Goal: Transaction & Acquisition: Purchase product/service

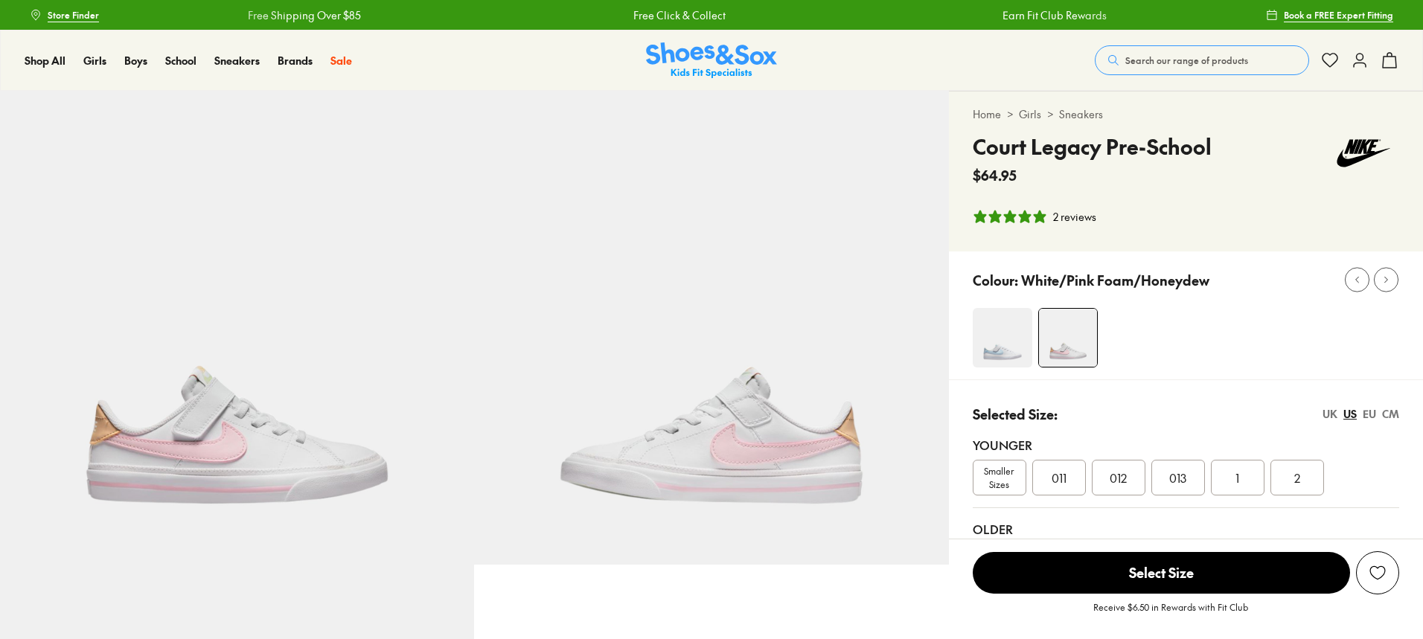
select select "*"
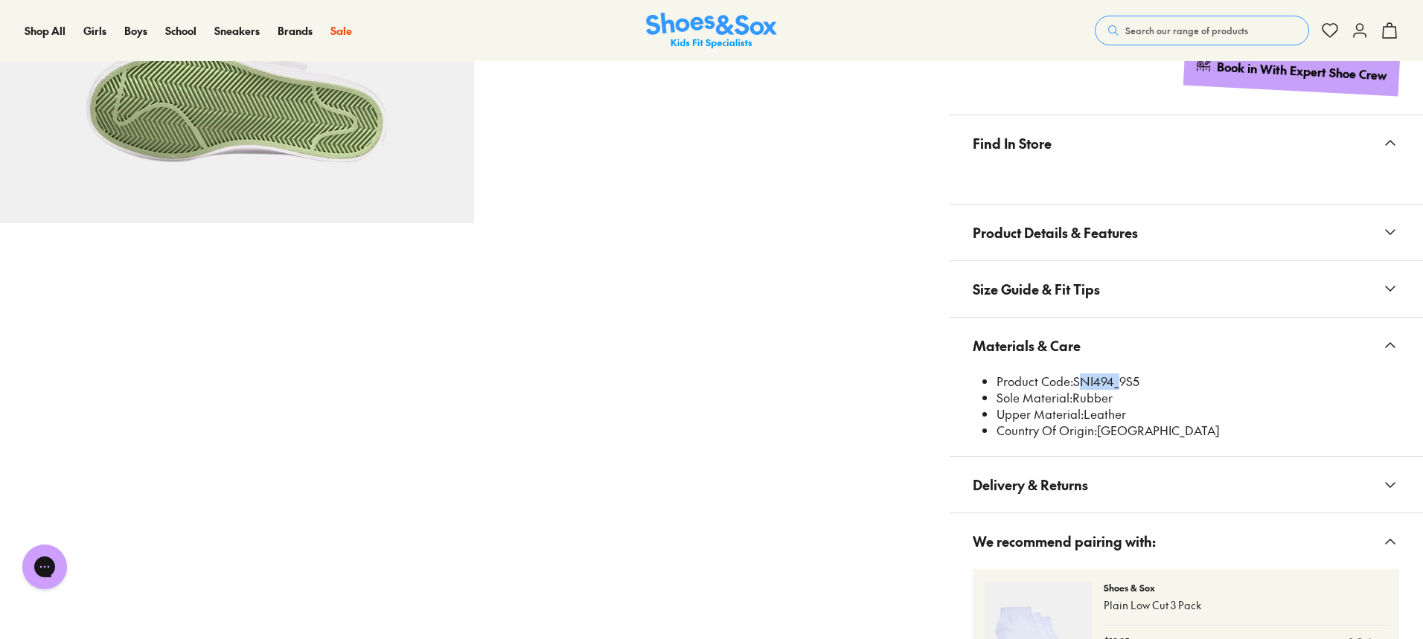
click at [1169, 33] on span "Search our range of products" at bounding box center [1186, 30] width 123 height 13
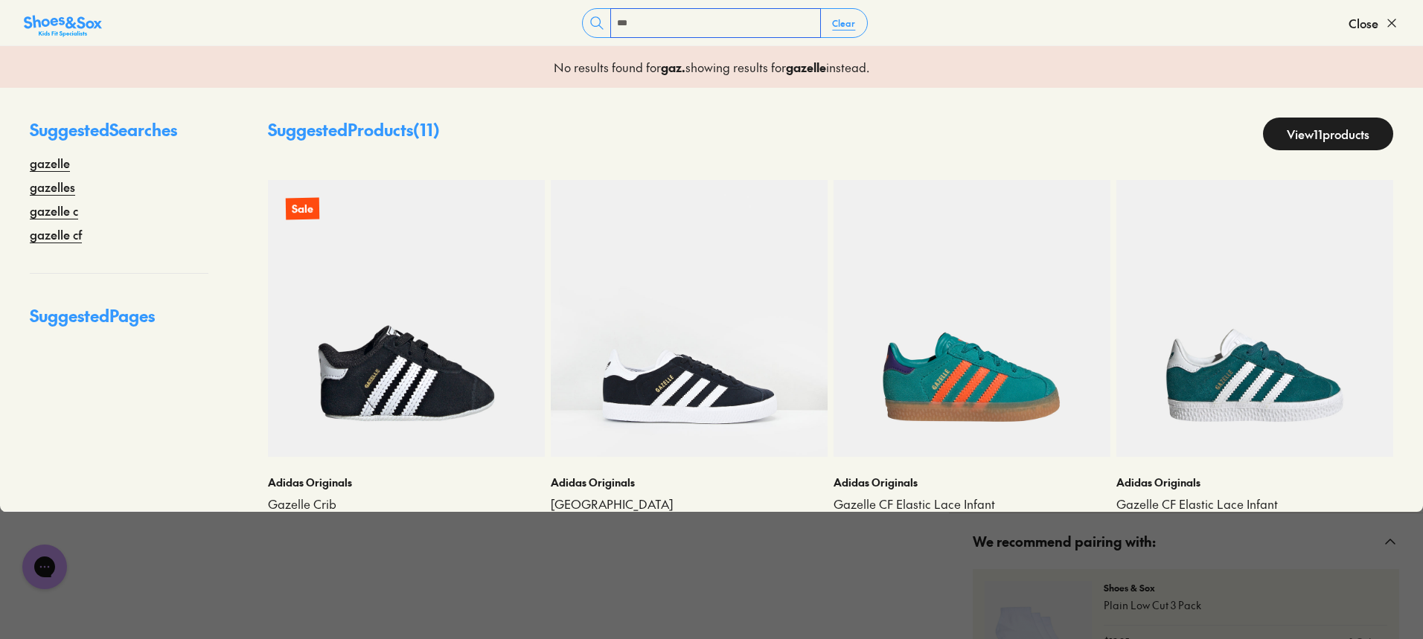
type input "*******"
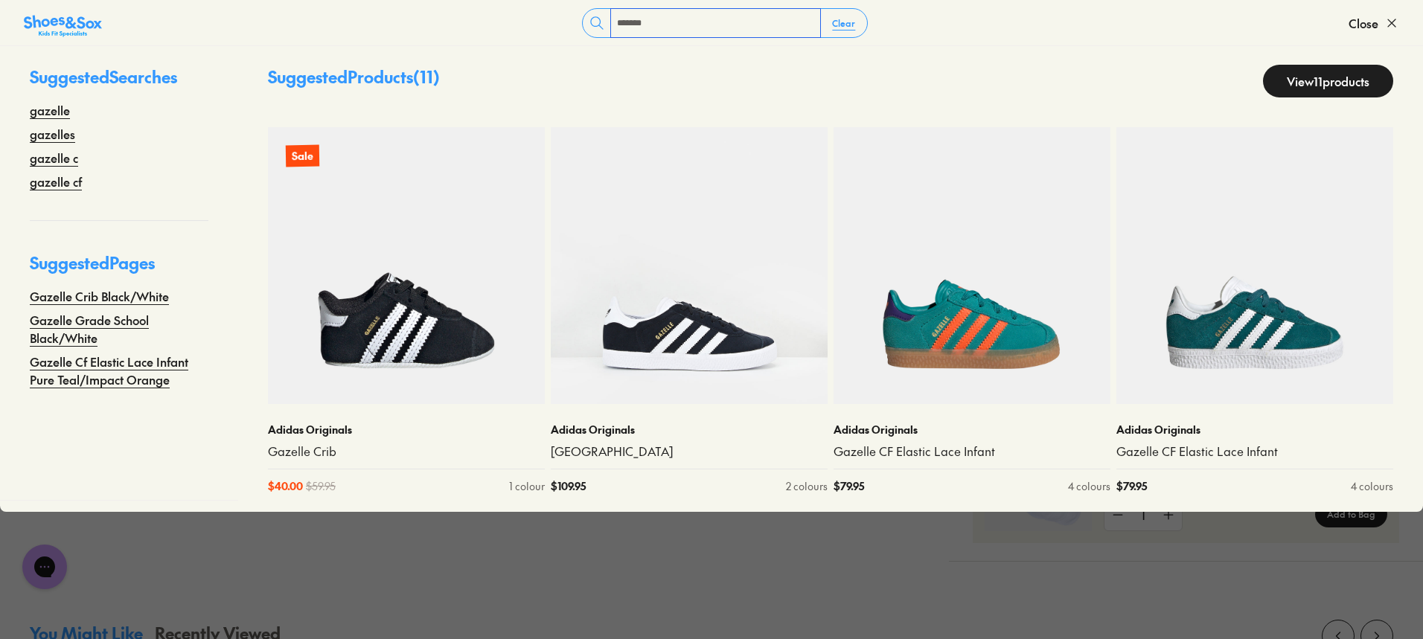
scroll to position [891, 0]
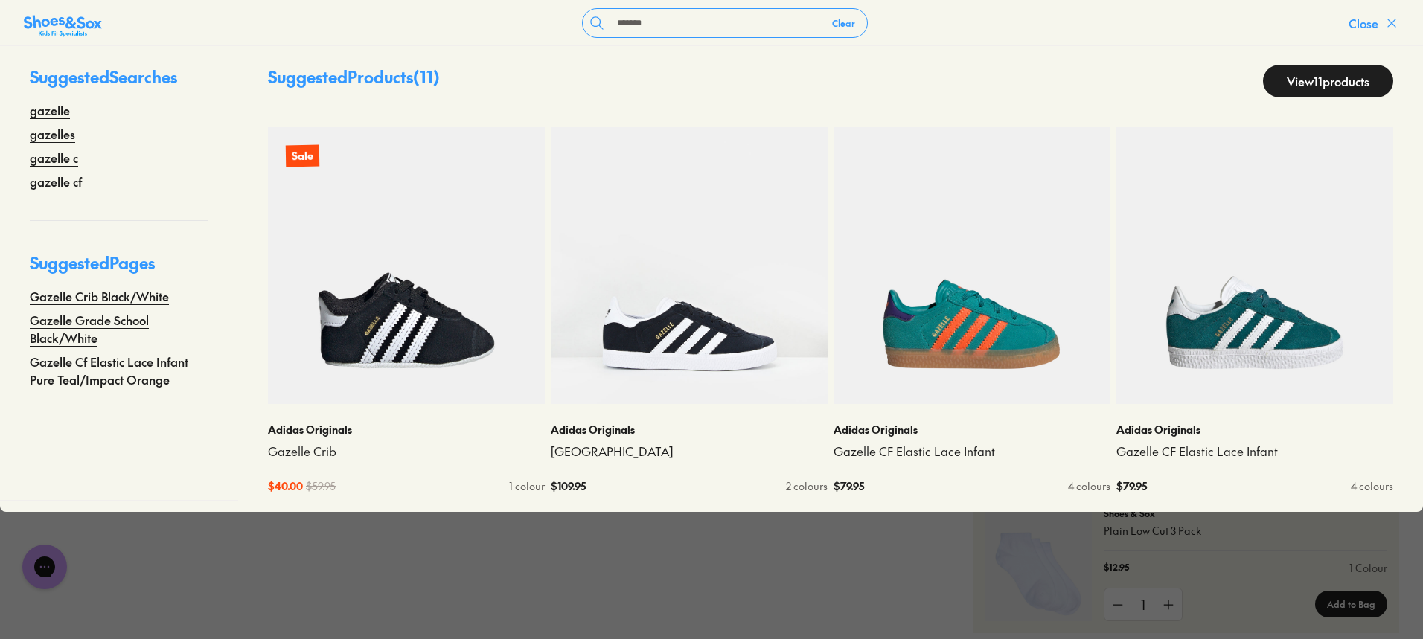
click at [1392, 19] on icon at bounding box center [1391, 23] width 15 height 15
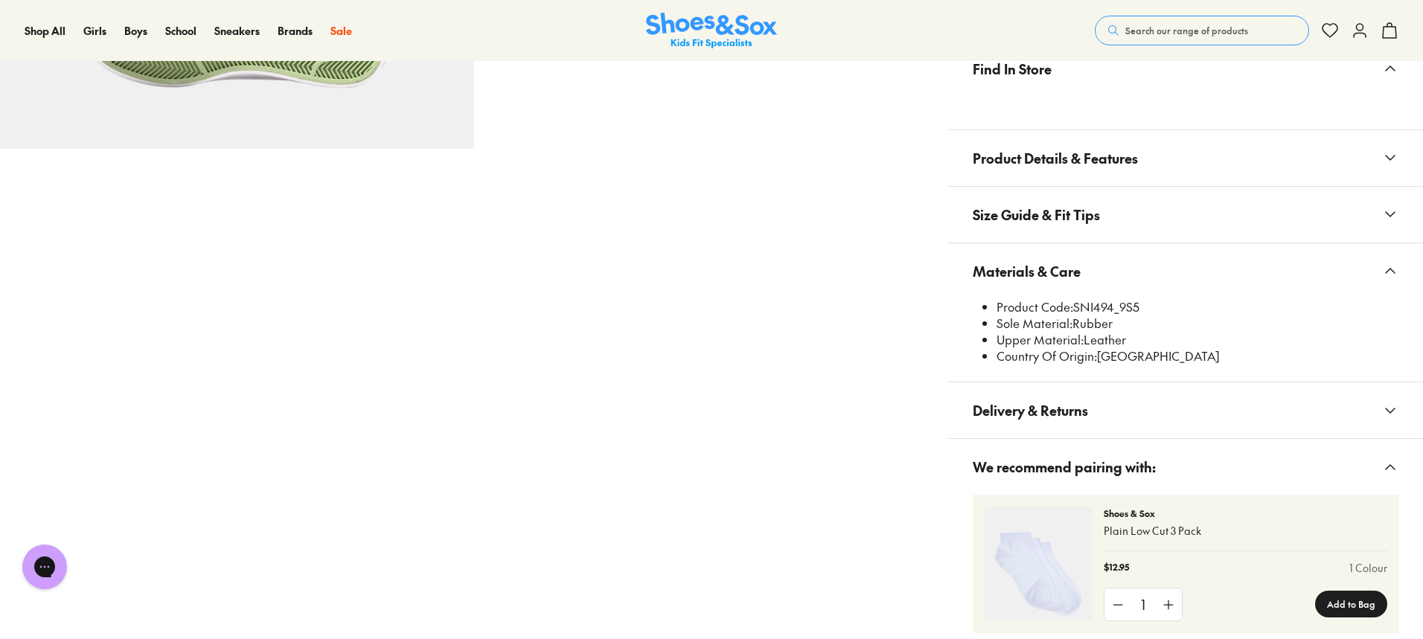
click at [1200, 32] on span "Search our range of products" at bounding box center [1186, 30] width 123 height 13
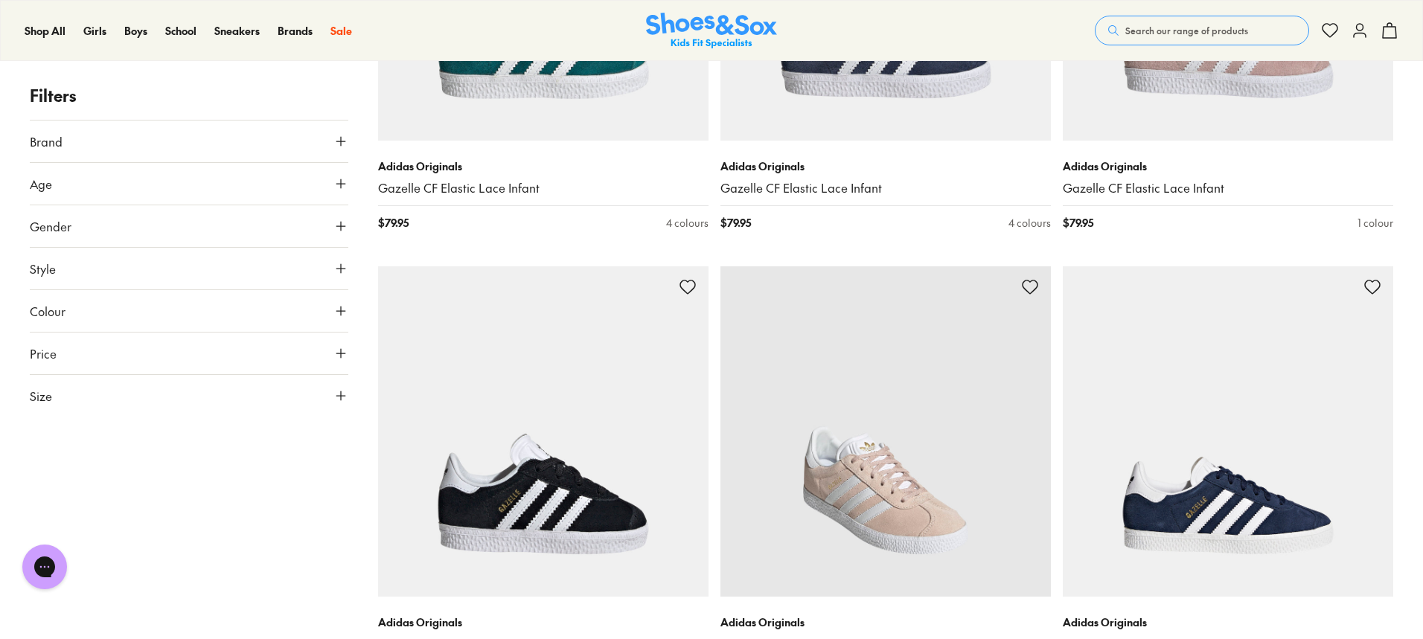
scroll to position [893, 0]
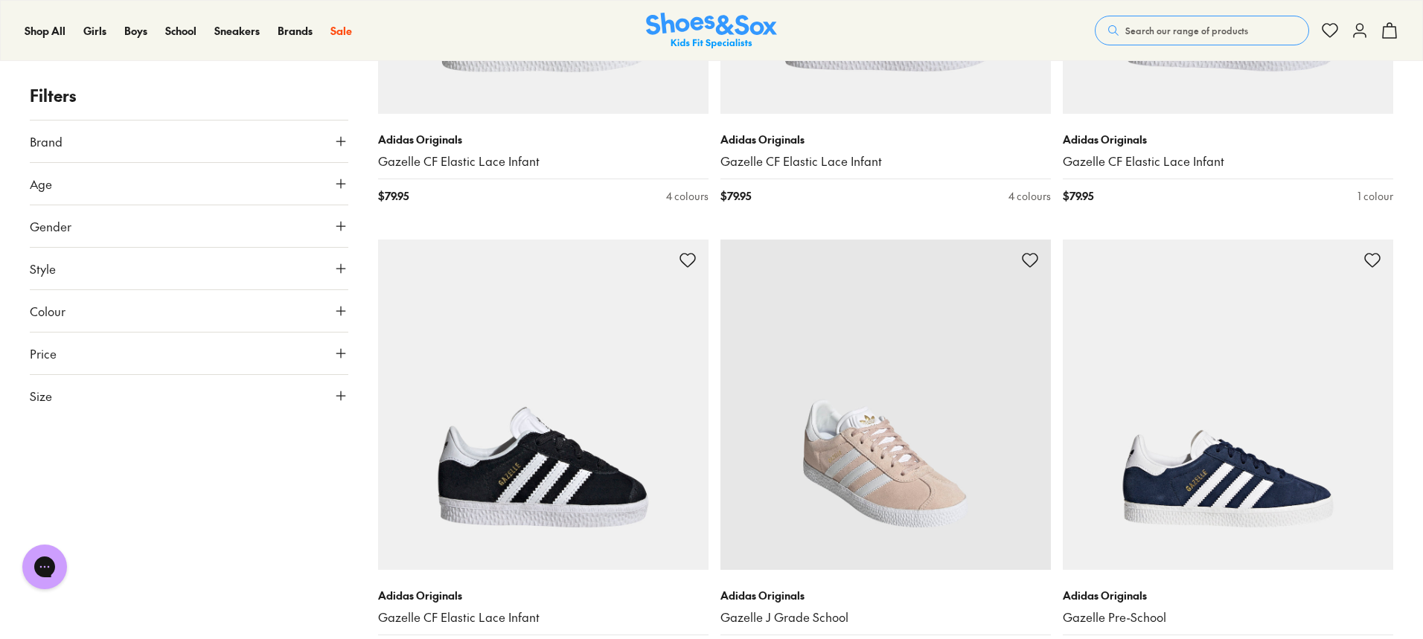
click at [854, 374] on img at bounding box center [885, 405] width 330 height 330
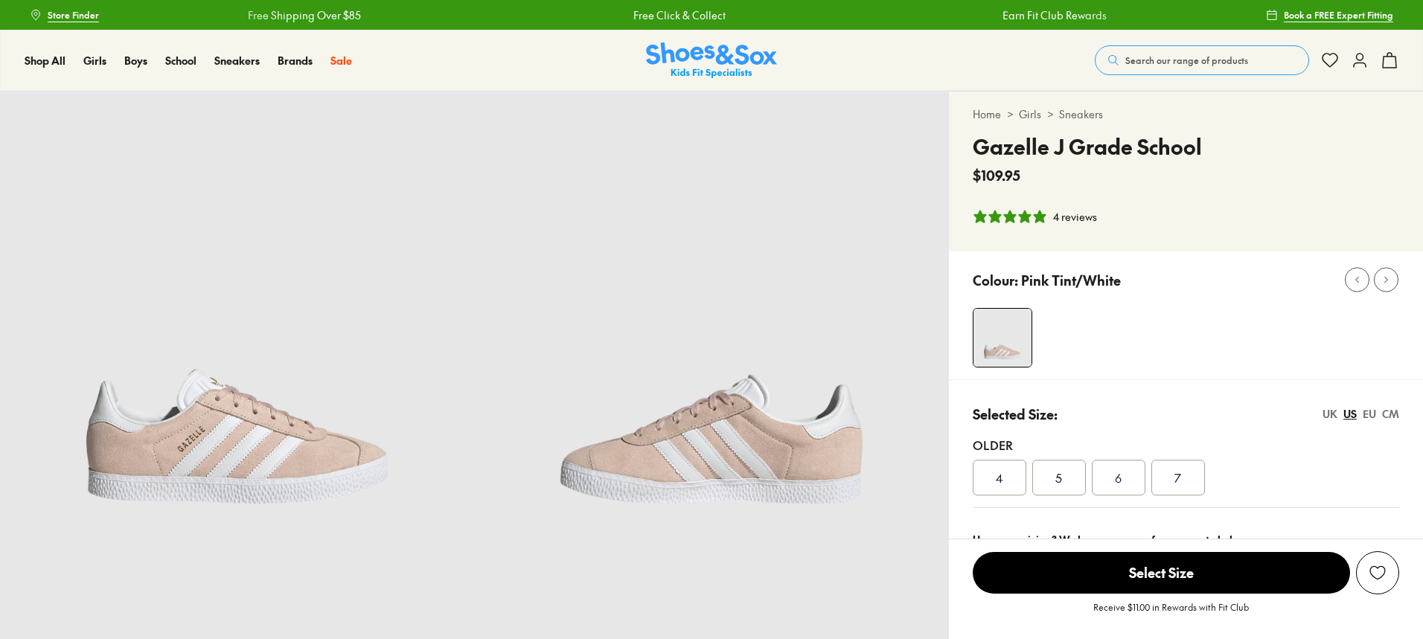
select select "*"
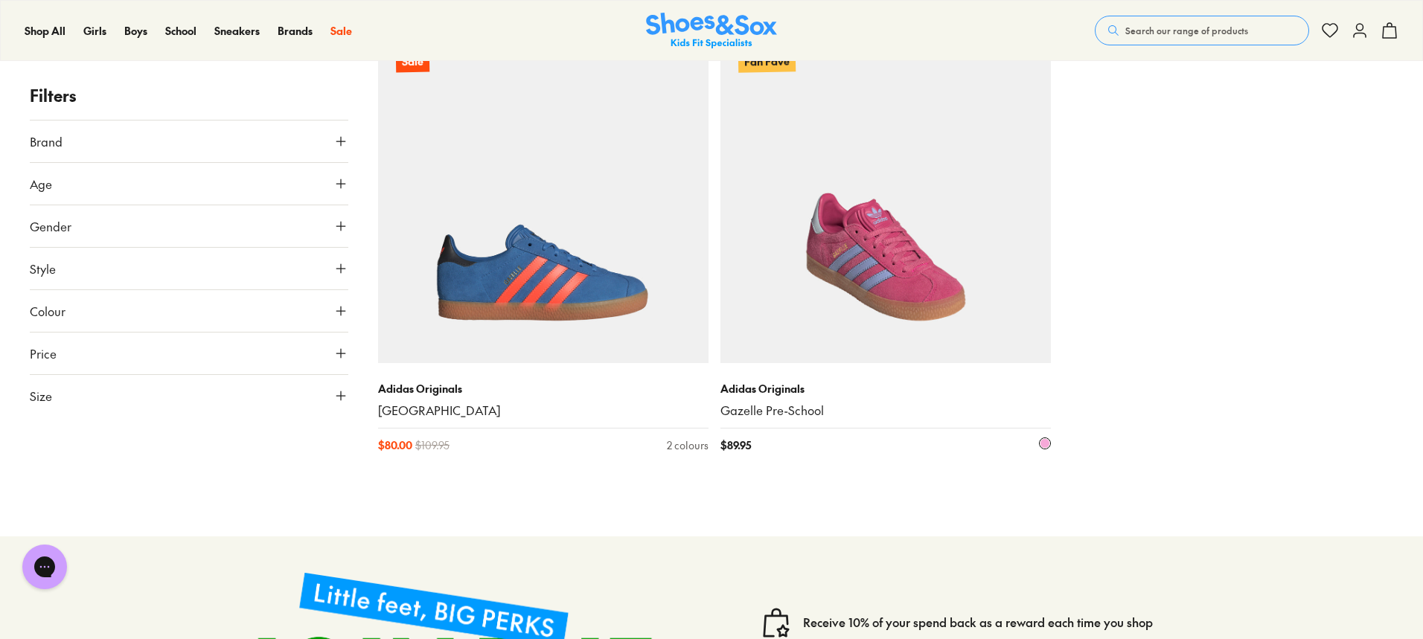
scroll to position [1583, 0]
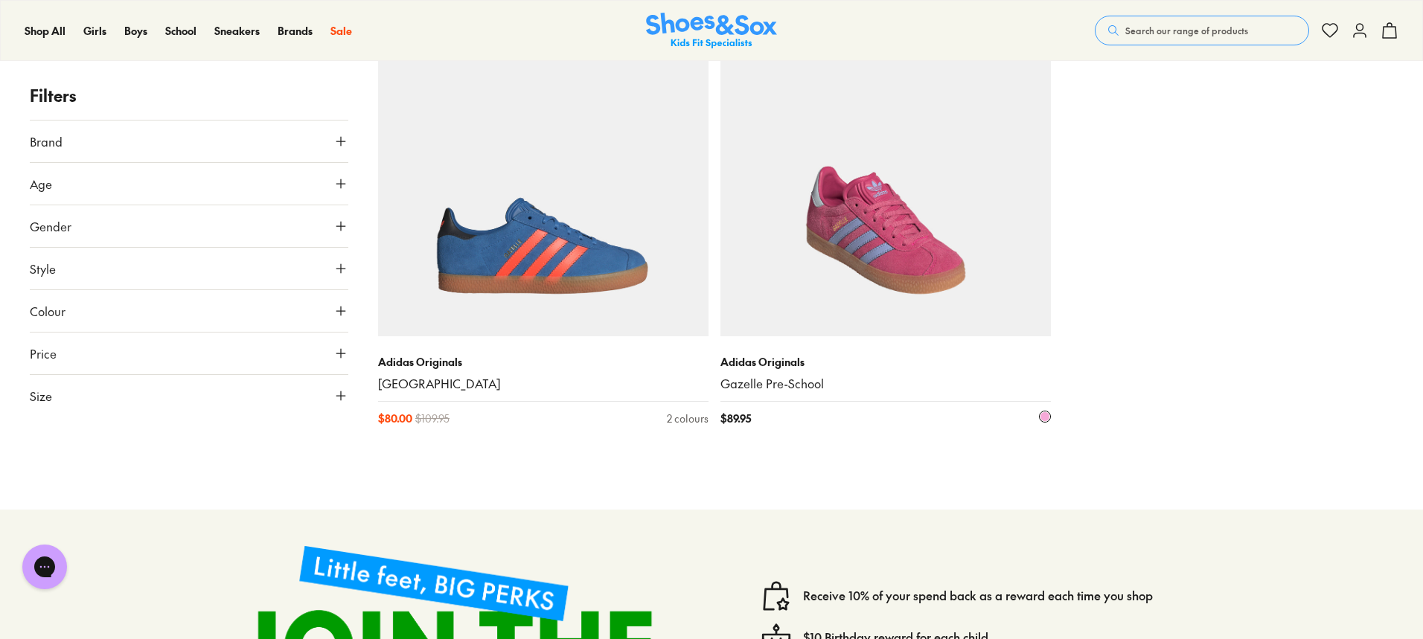
click at [899, 240] on img at bounding box center [885, 171] width 330 height 330
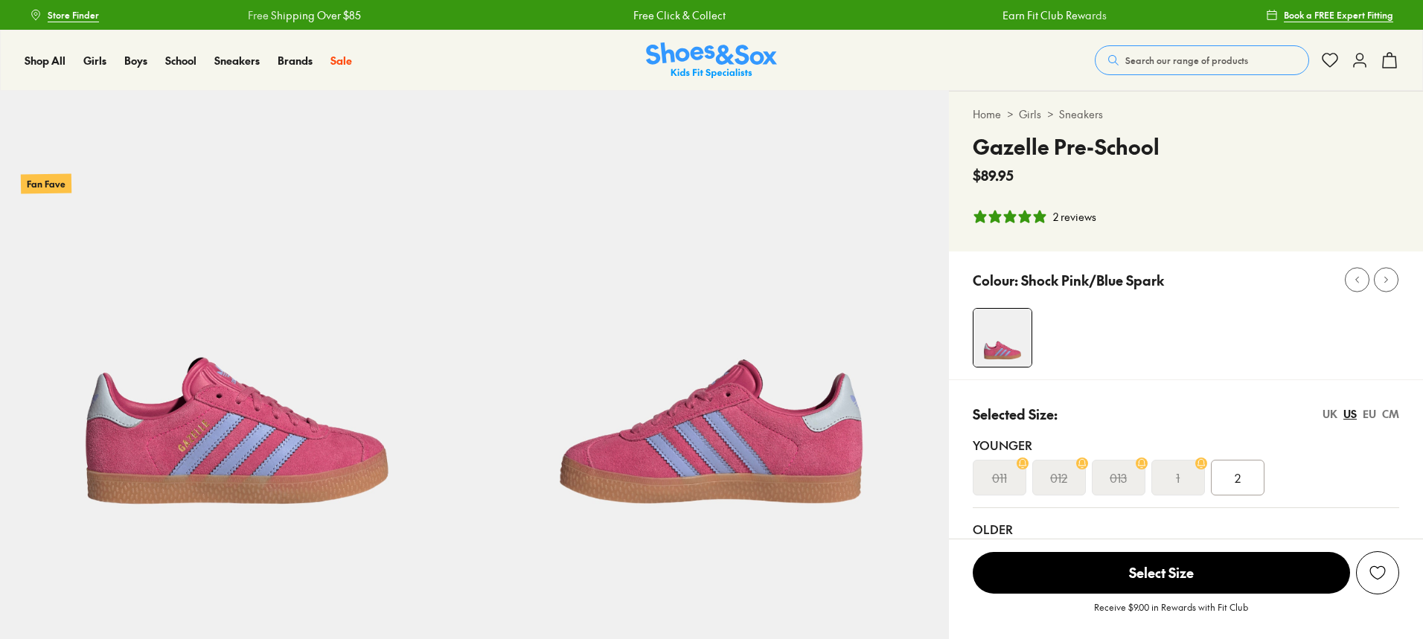
select select "*"
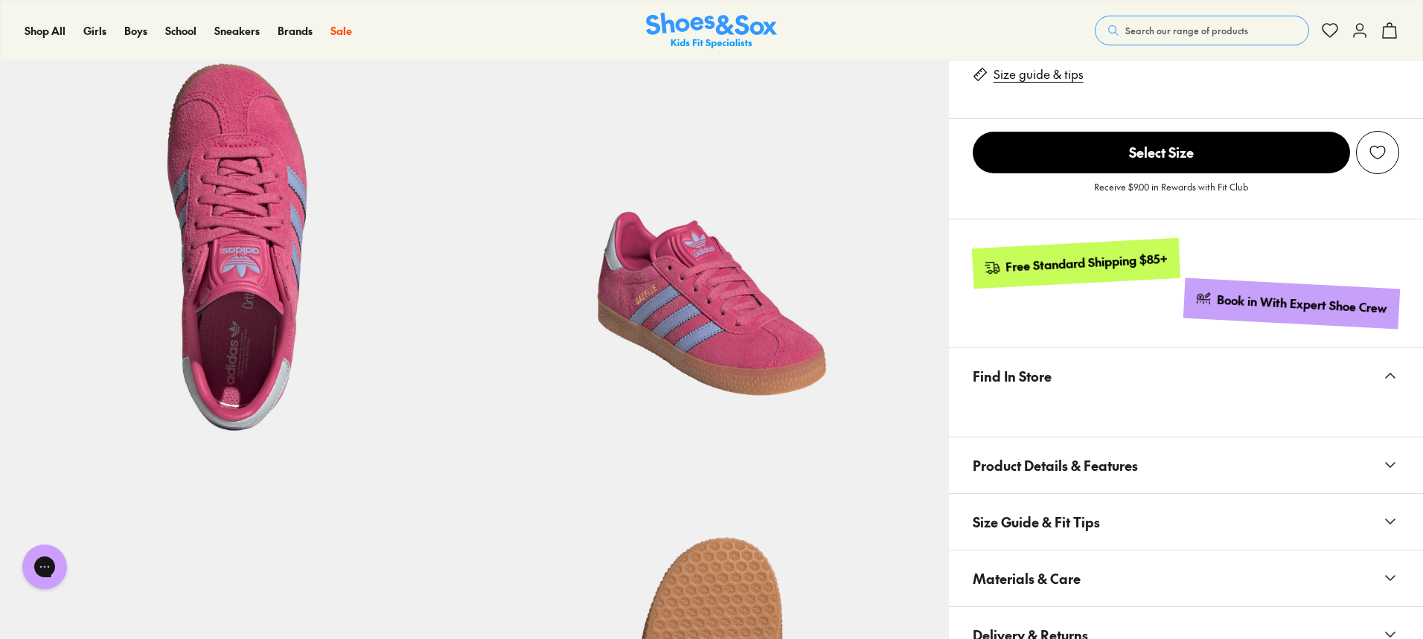
scroll to position [670, 0]
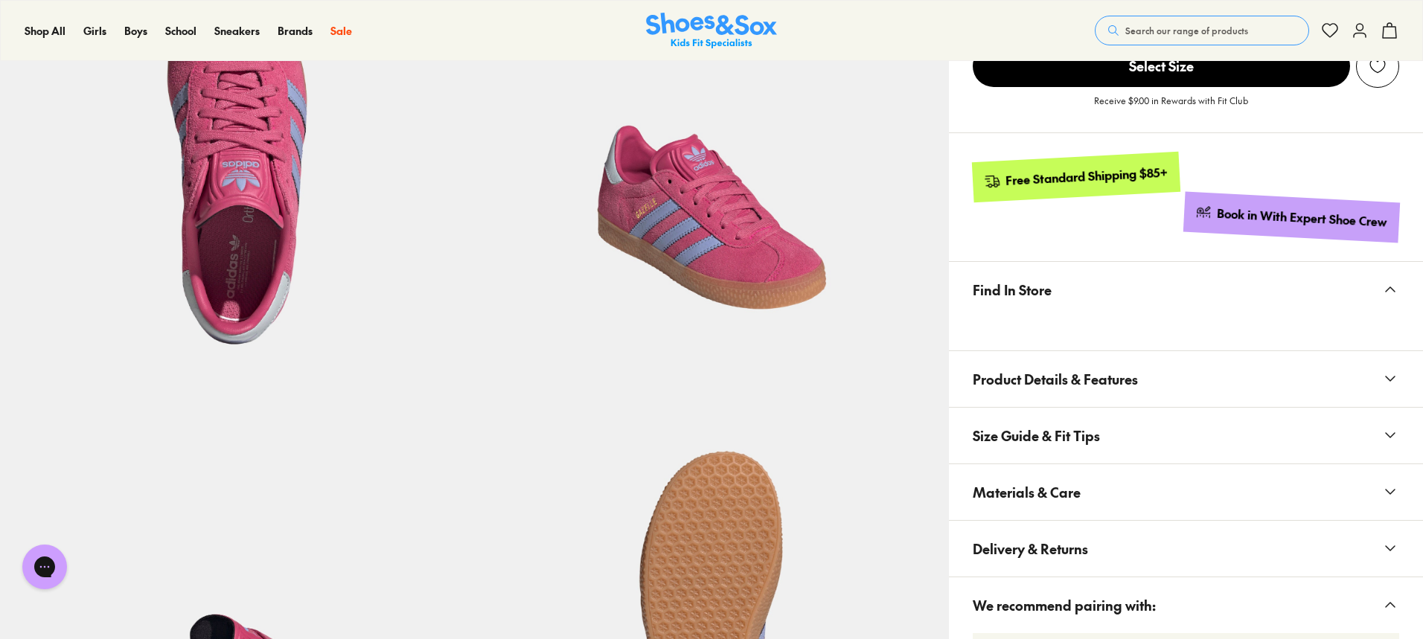
click at [1128, 496] on button "Materials & Care" at bounding box center [1186, 492] width 474 height 56
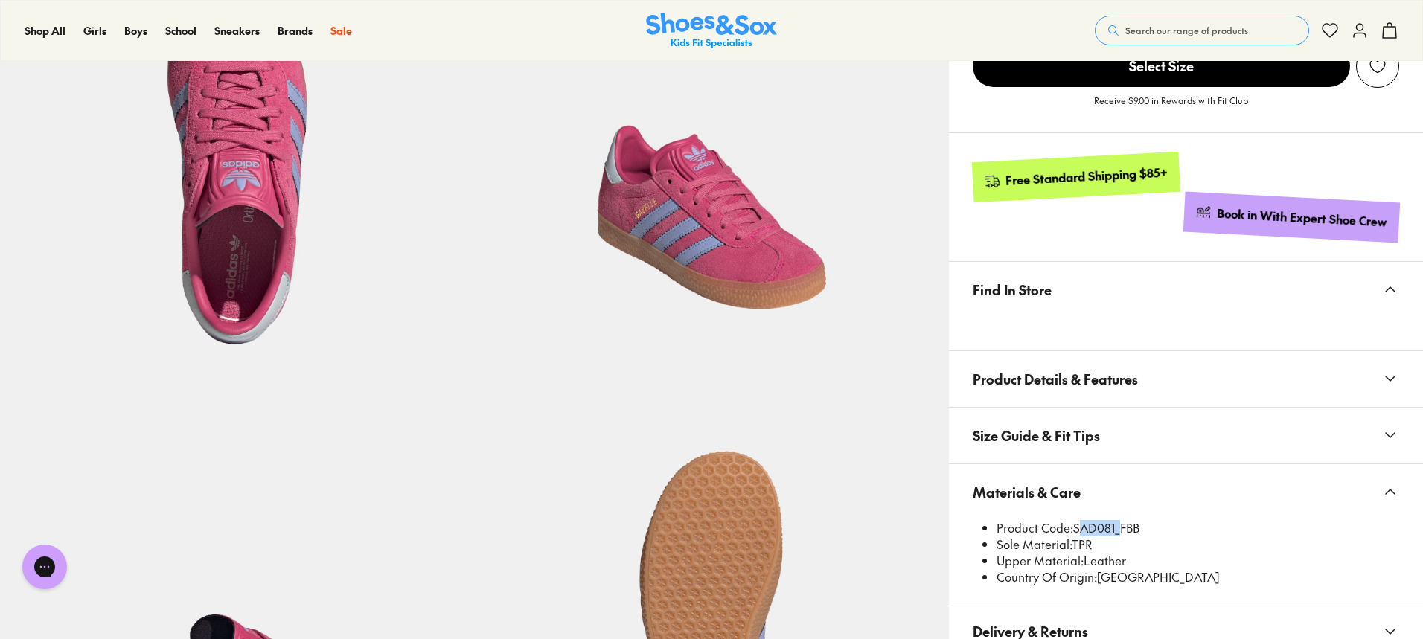
drag, startPoint x: 1076, startPoint y: 528, endPoint x: 1118, endPoint y: 521, distance: 43.0
click at [1118, 521] on li "Product Code: SAD081_FBB" at bounding box center [1198, 528] width 403 height 16
copy li "SAD081"
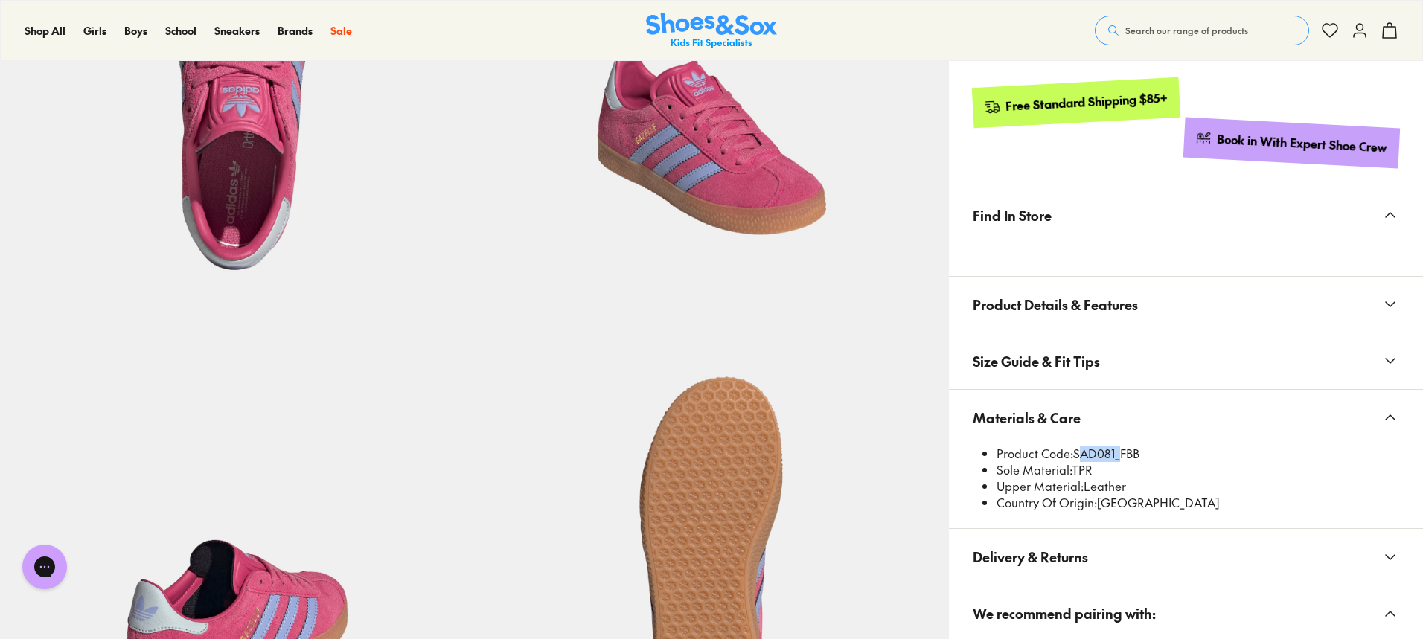
click at [1116, 453] on li "Product Code: SAD081_FBB" at bounding box center [1198, 454] width 403 height 16
drag, startPoint x: 1116, startPoint y: 453, endPoint x: 1076, endPoint y: 448, distance: 40.4
click at [1076, 448] on li "Product Code: SAD081_FBB" at bounding box center [1198, 454] width 403 height 16
copy li "SAD081"
